Goal: Information Seeking & Learning: Learn about a topic

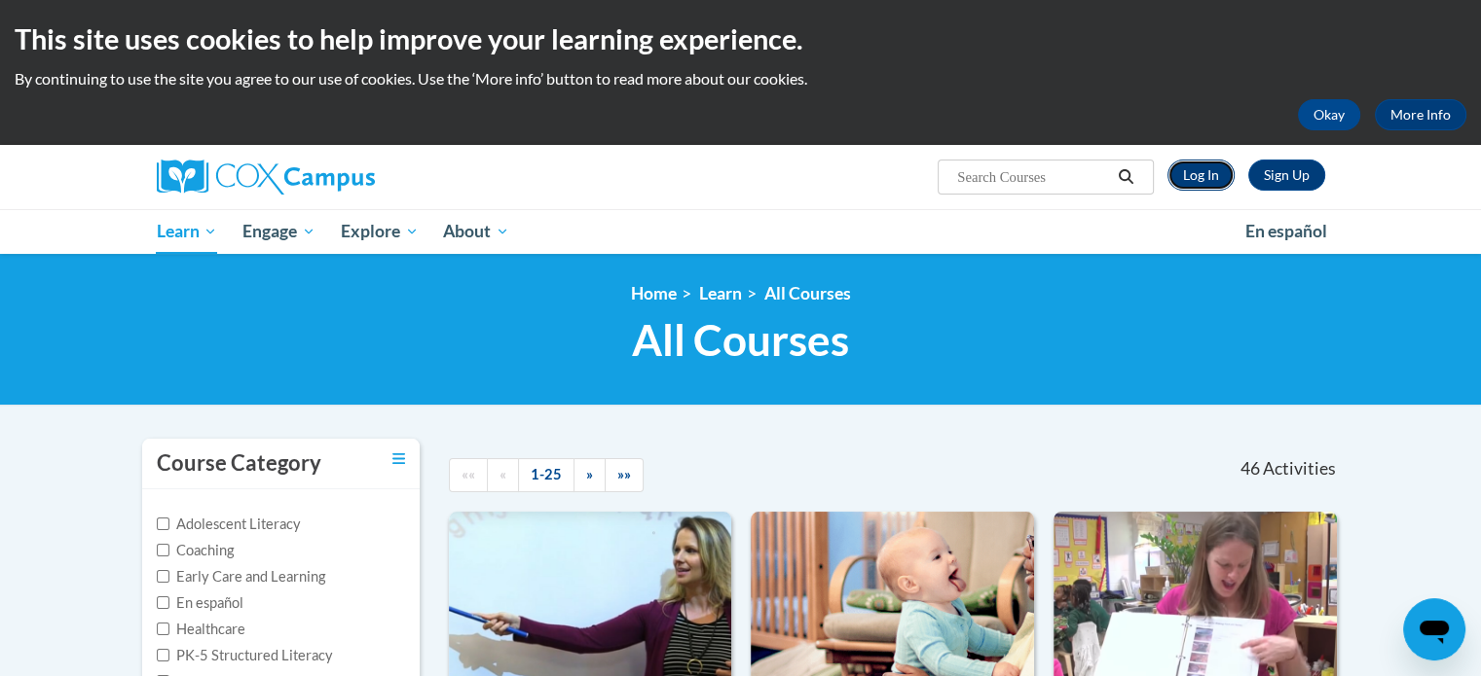
click at [1210, 177] on link "Log In" at bounding box center [1200, 175] width 67 height 31
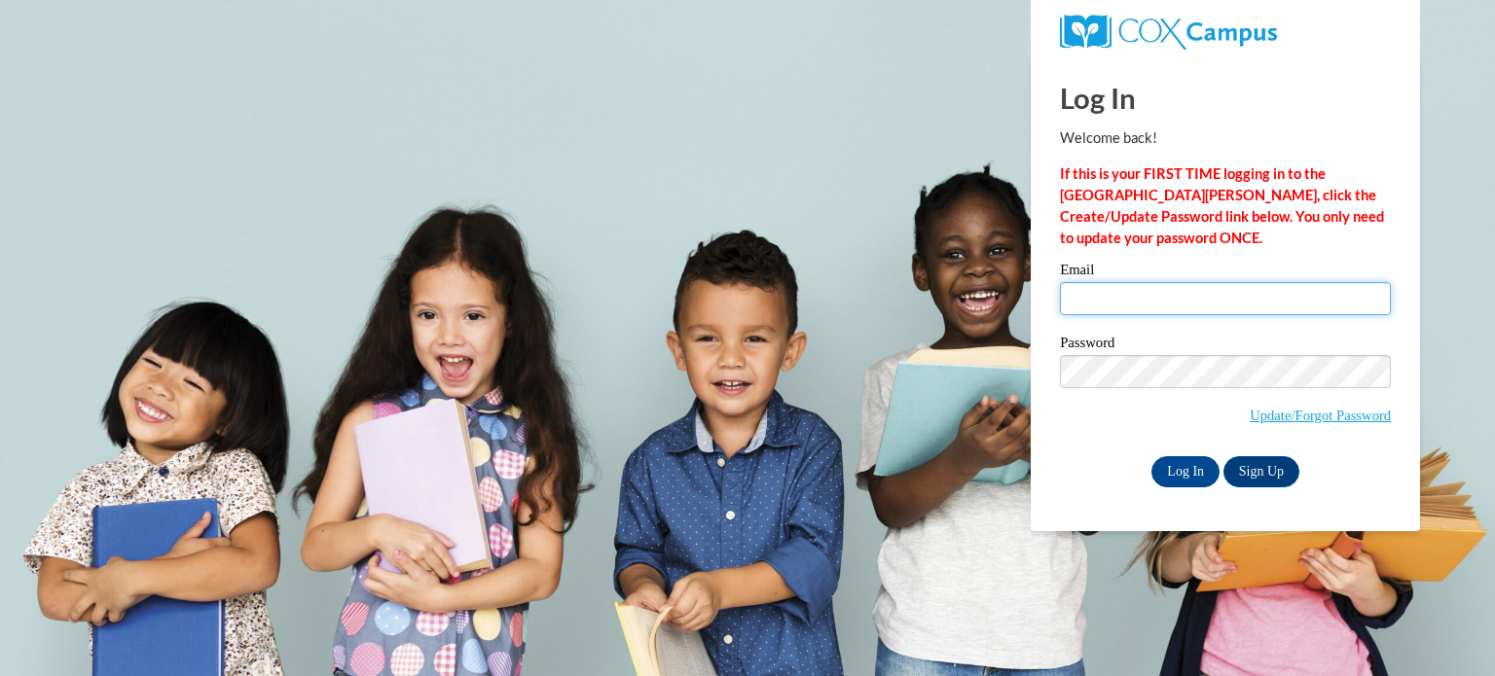
click at [1124, 286] on input "Email" at bounding box center [1225, 298] width 331 height 33
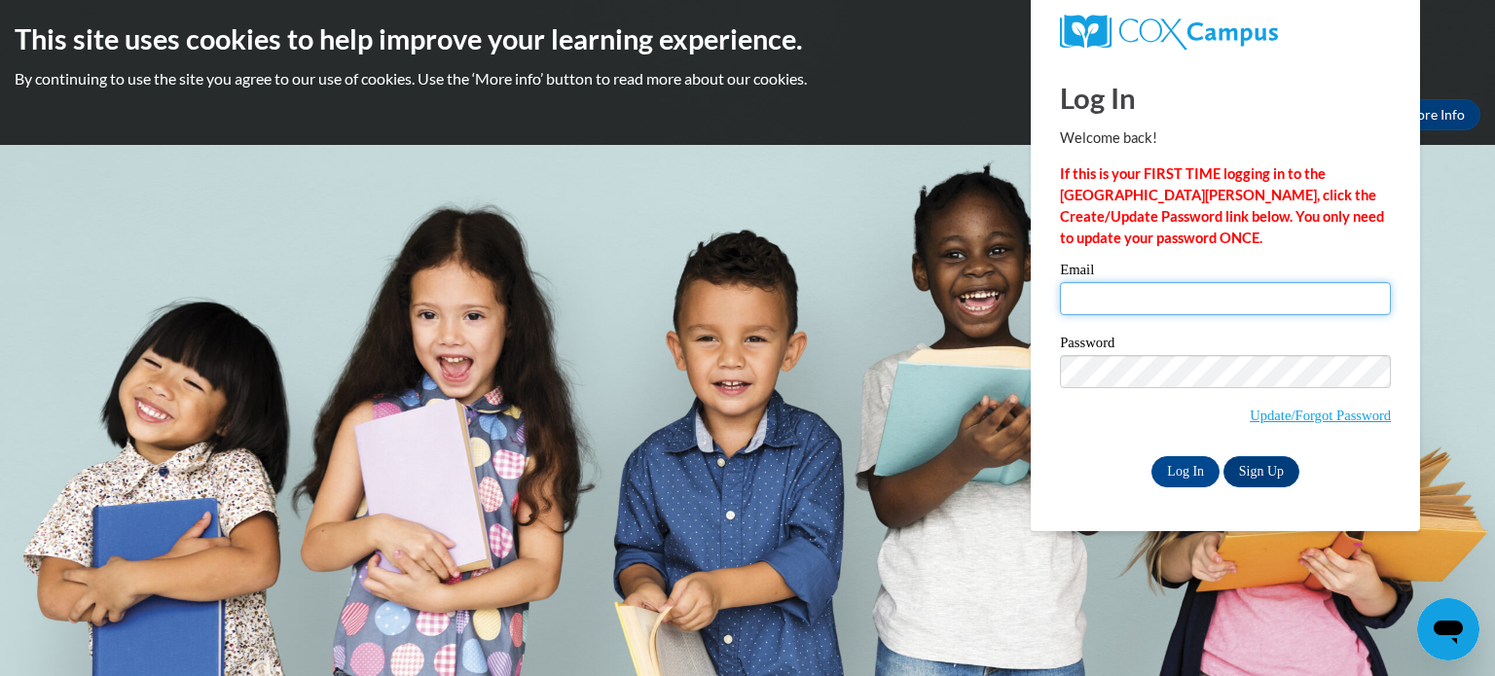
type input "agregory@kusd.edu"
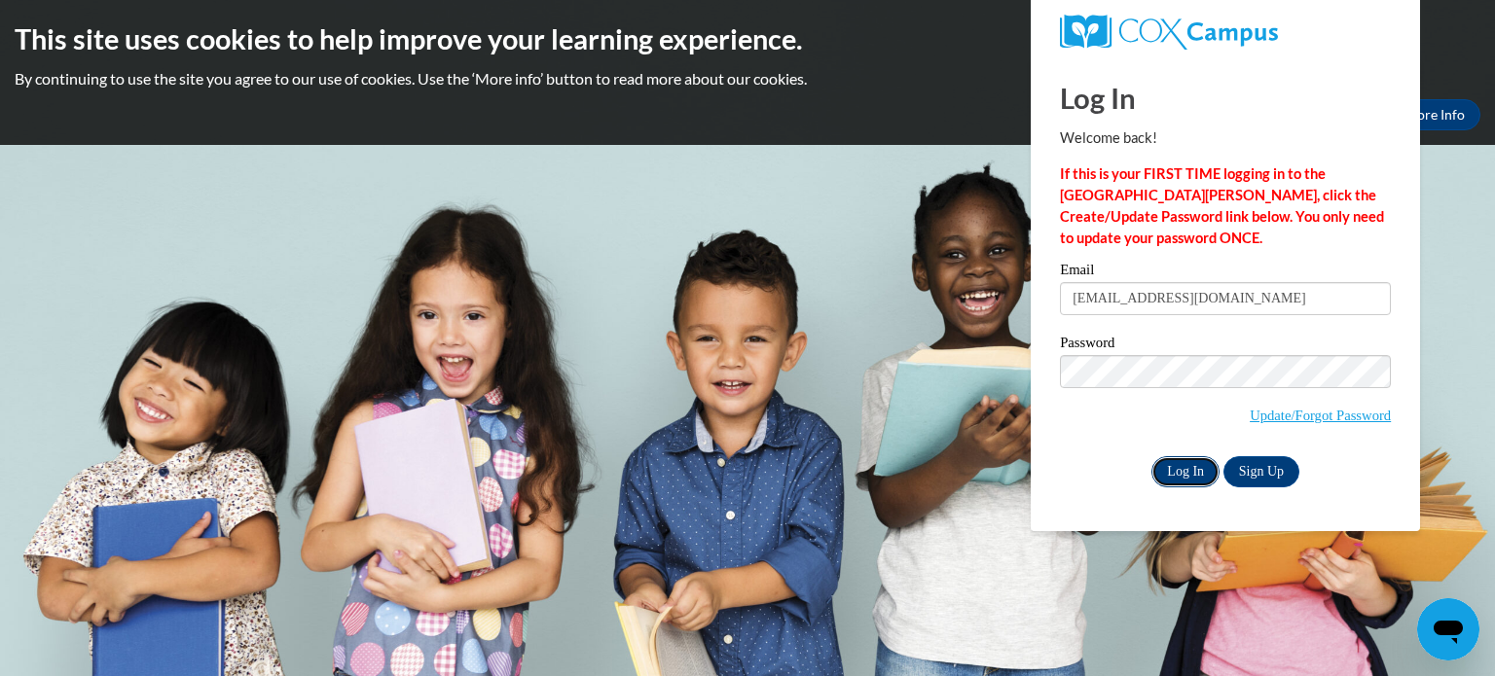
click at [1192, 475] on input "Log In" at bounding box center [1186, 472] width 68 height 31
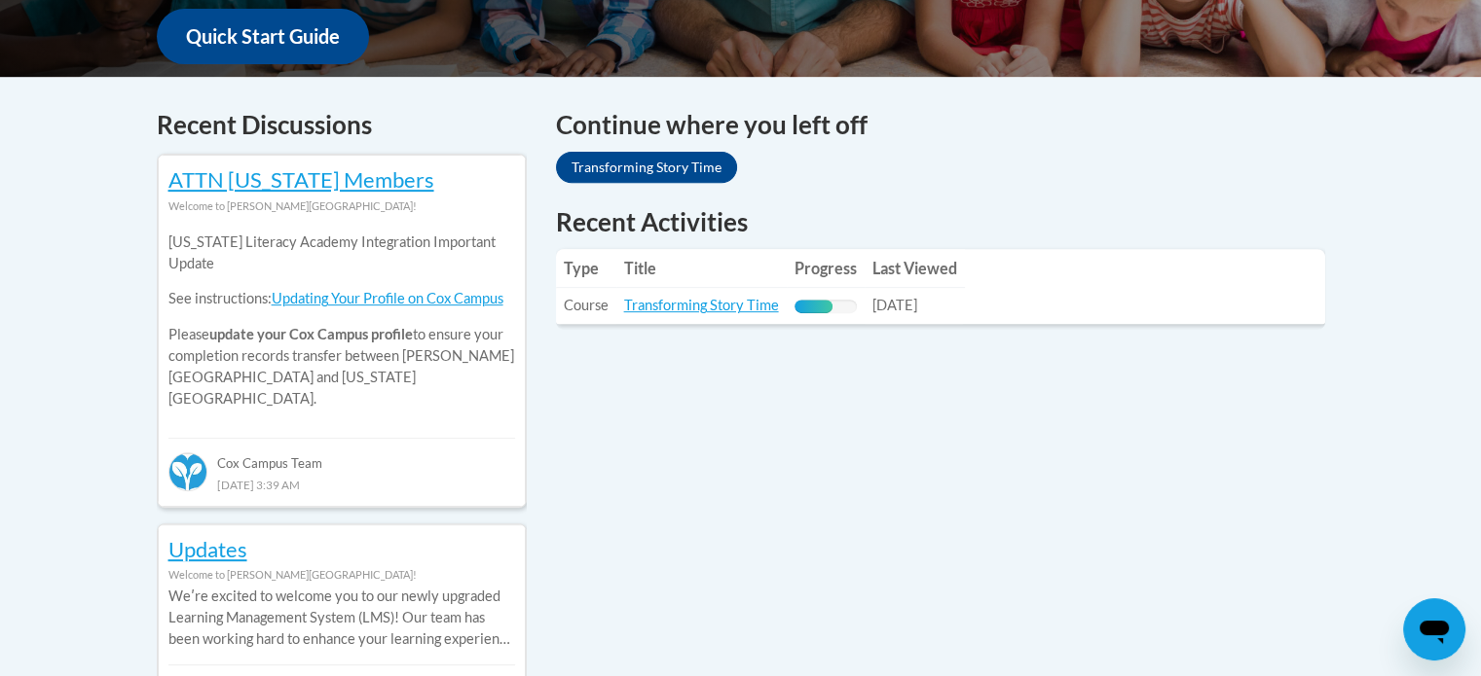
scroll to position [750, 0]
click at [705, 308] on link "Transforming Story Time" at bounding box center [701, 306] width 155 height 17
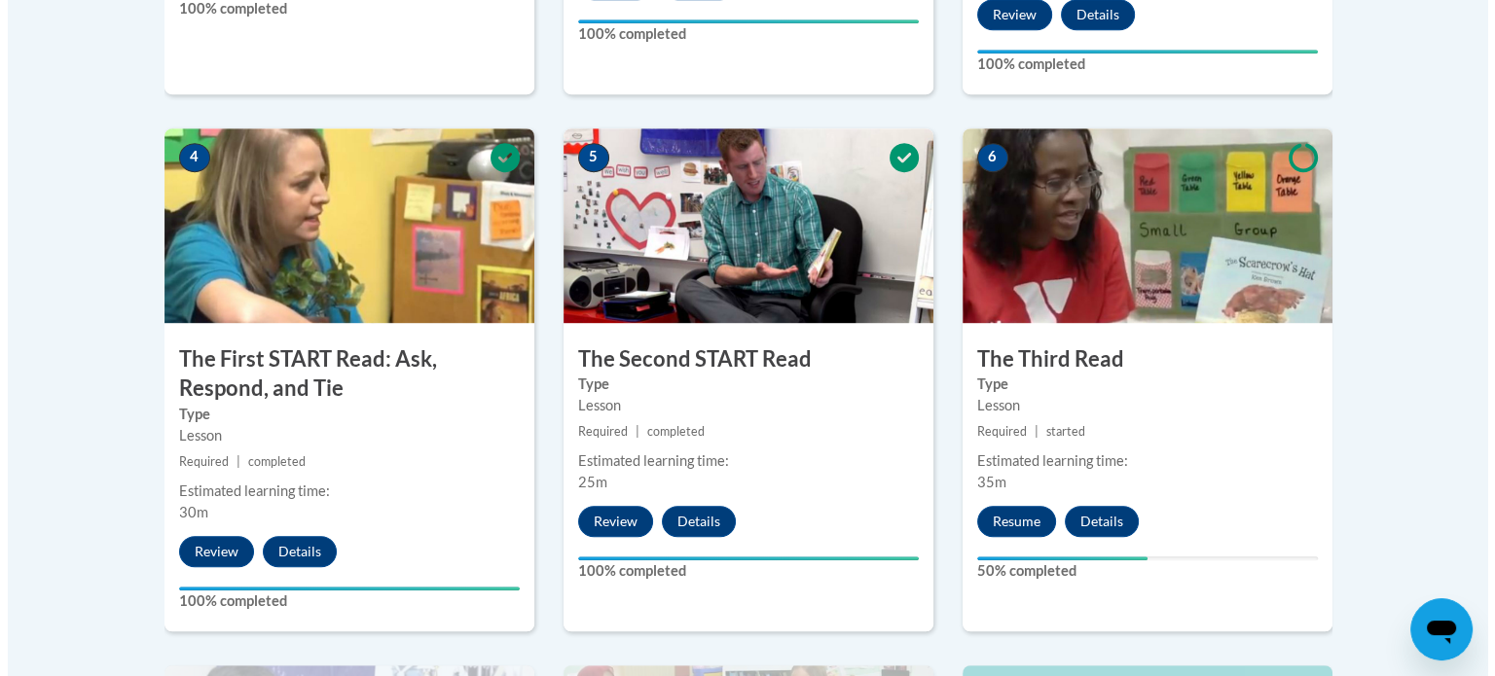
scroll to position [1215, 0]
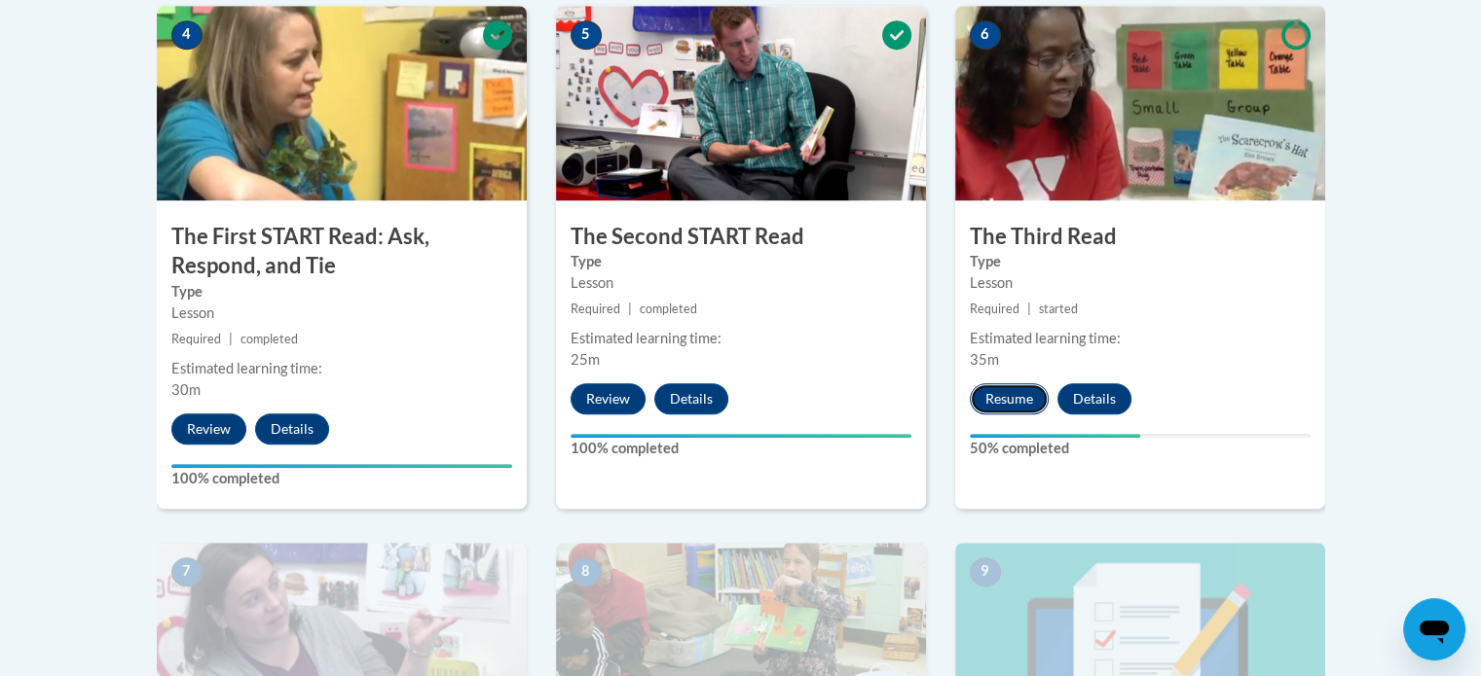
click at [1012, 397] on button "Resume" at bounding box center [1008, 399] width 79 height 31
